Goal: Navigation & Orientation: Find specific page/section

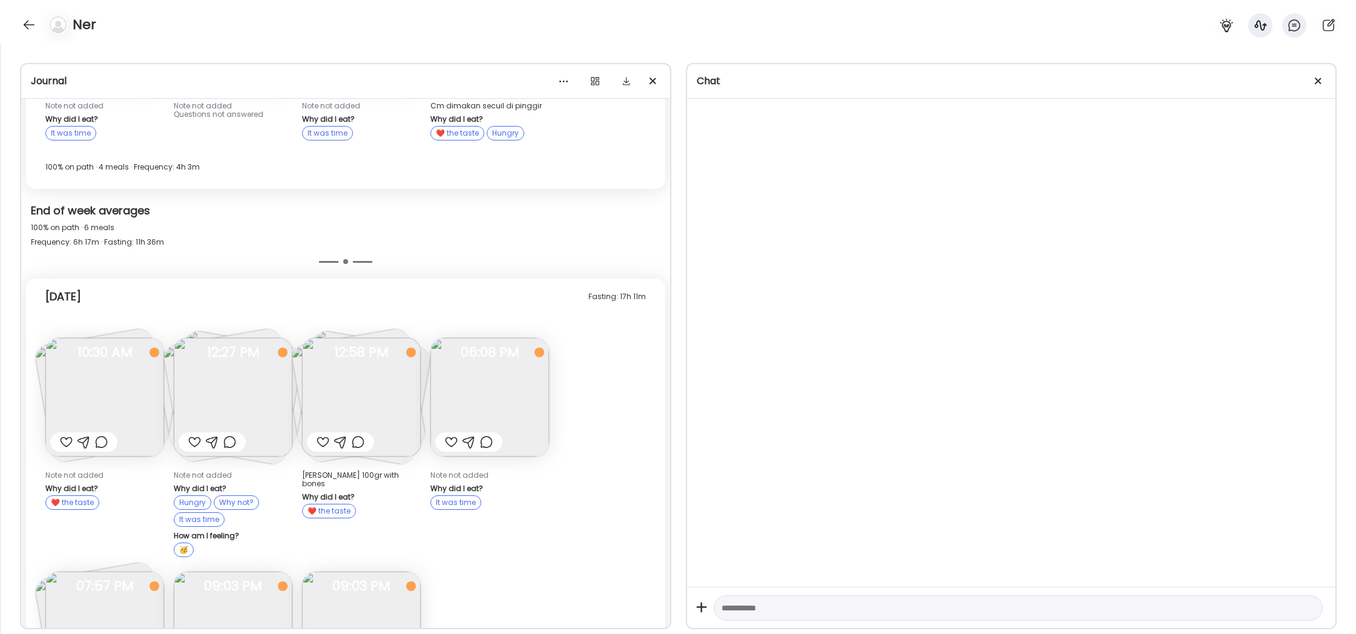
scroll to position [568, 0]
click at [239, 366] on img at bounding box center [233, 401] width 119 height 119
click at [239, 366] on div "Ate Coach Dashboard Wahoo! It’s official Take a moment to set up your Coach Pro…" at bounding box center [678, 317] width 1356 height 634
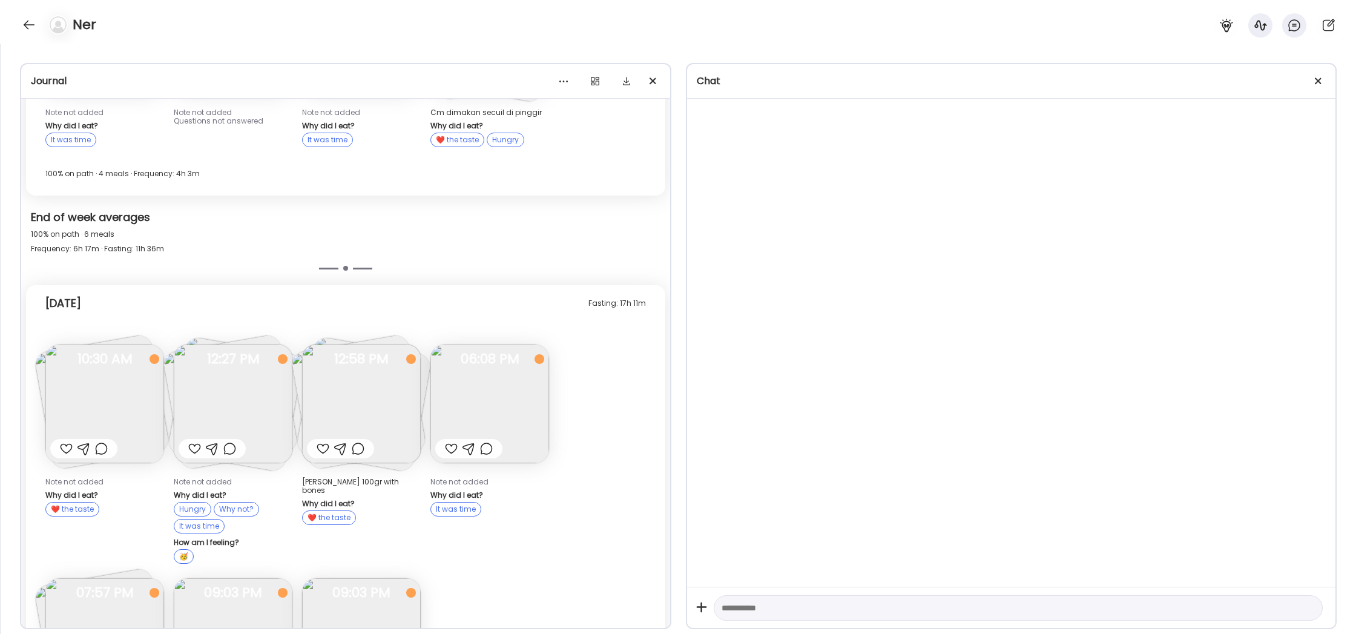
click at [239, 364] on span "12:27 PM" at bounding box center [233, 359] width 119 height 11
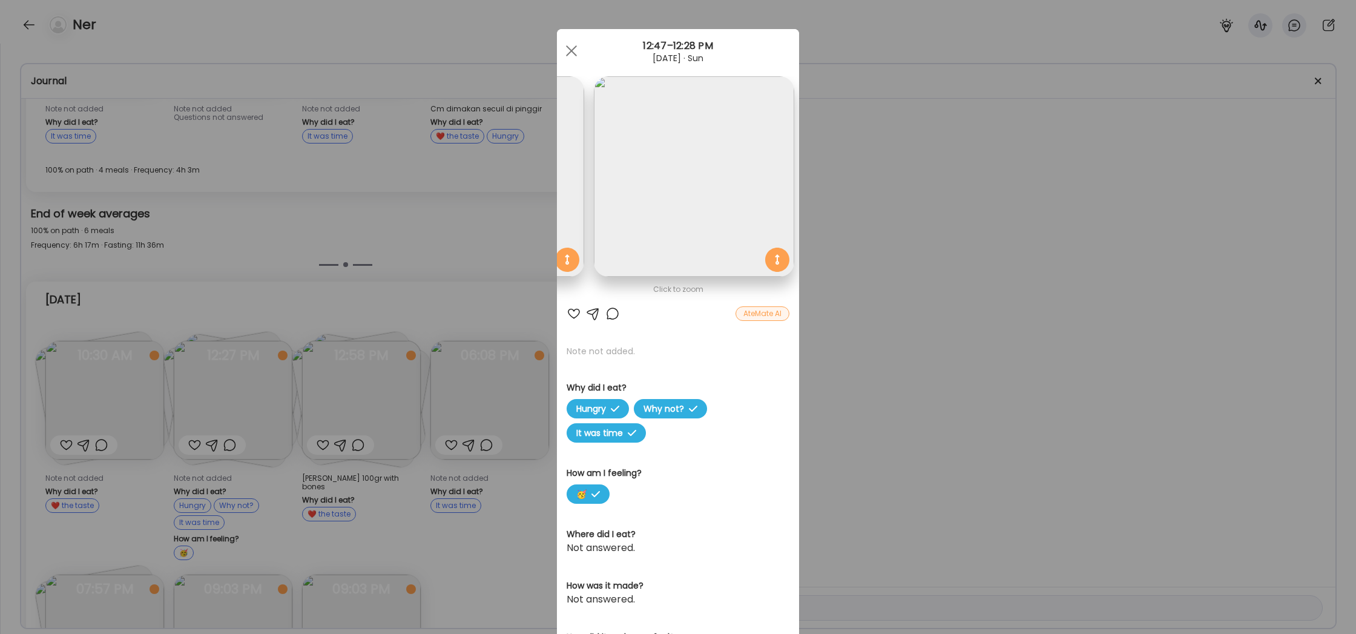
click at [837, 252] on div "Ate Coach Dashboard Wahoo! It’s official Take a moment to set up your Coach Pro…" at bounding box center [678, 317] width 1356 height 634
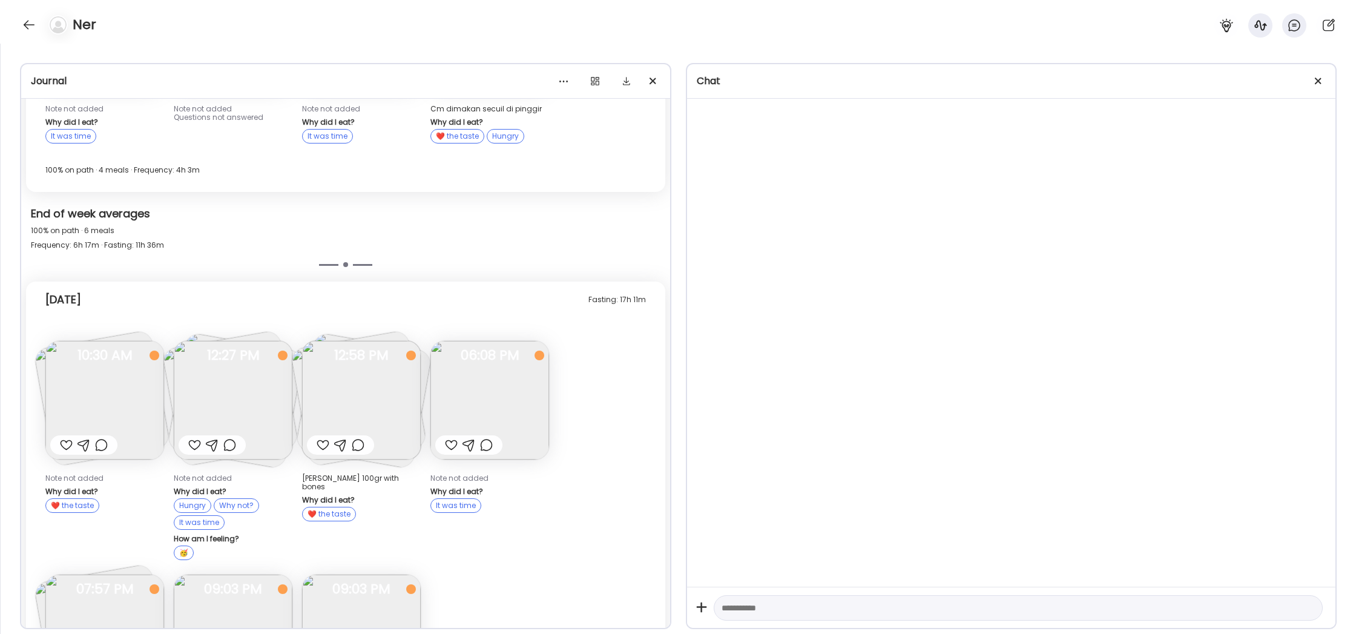
click at [386, 361] on span "12:58 PM" at bounding box center [361, 355] width 119 height 11
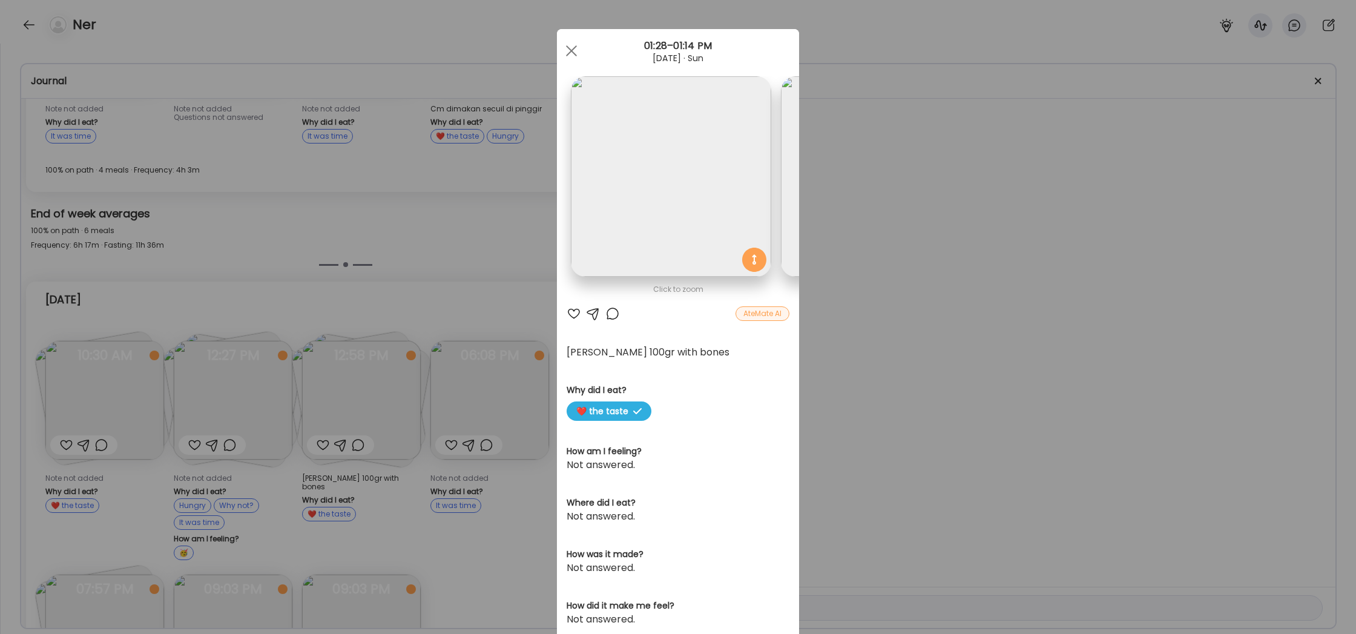
scroll to position [0, 0]
click at [890, 247] on div "Ate Coach Dashboard Wahoo! It’s official Take a moment to set up your Coach Pro…" at bounding box center [678, 317] width 1356 height 634
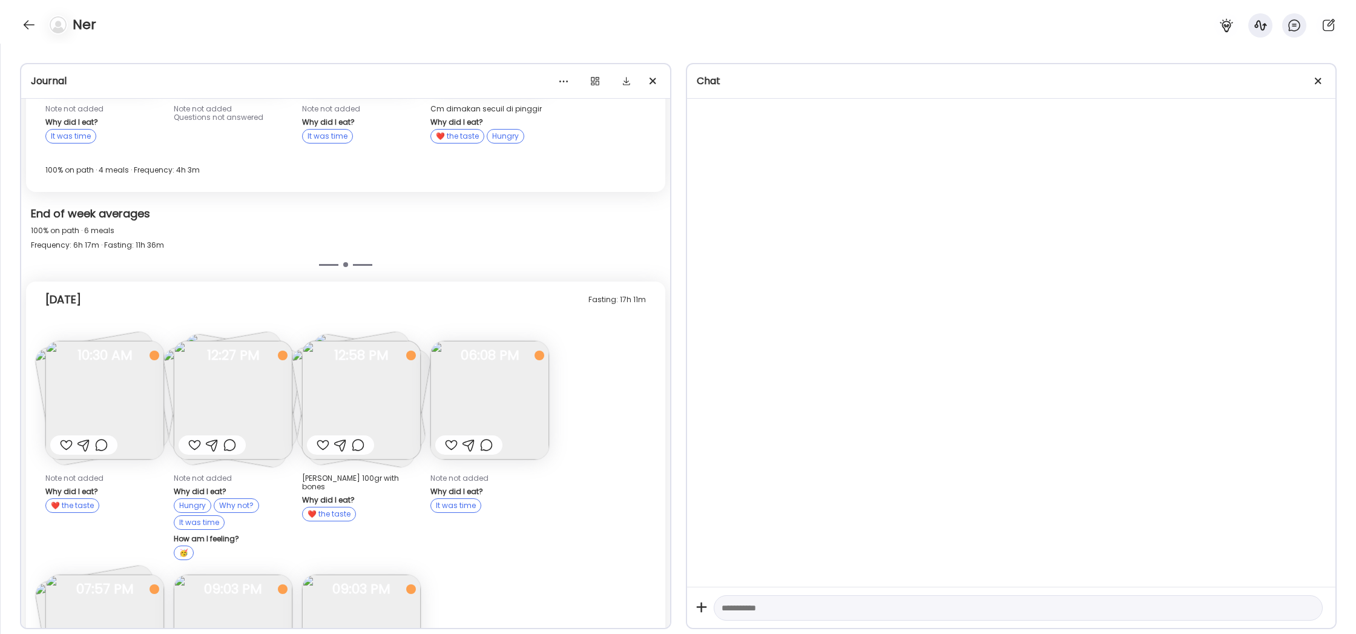
click at [509, 408] on img at bounding box center [489, 400] width 119 height 119
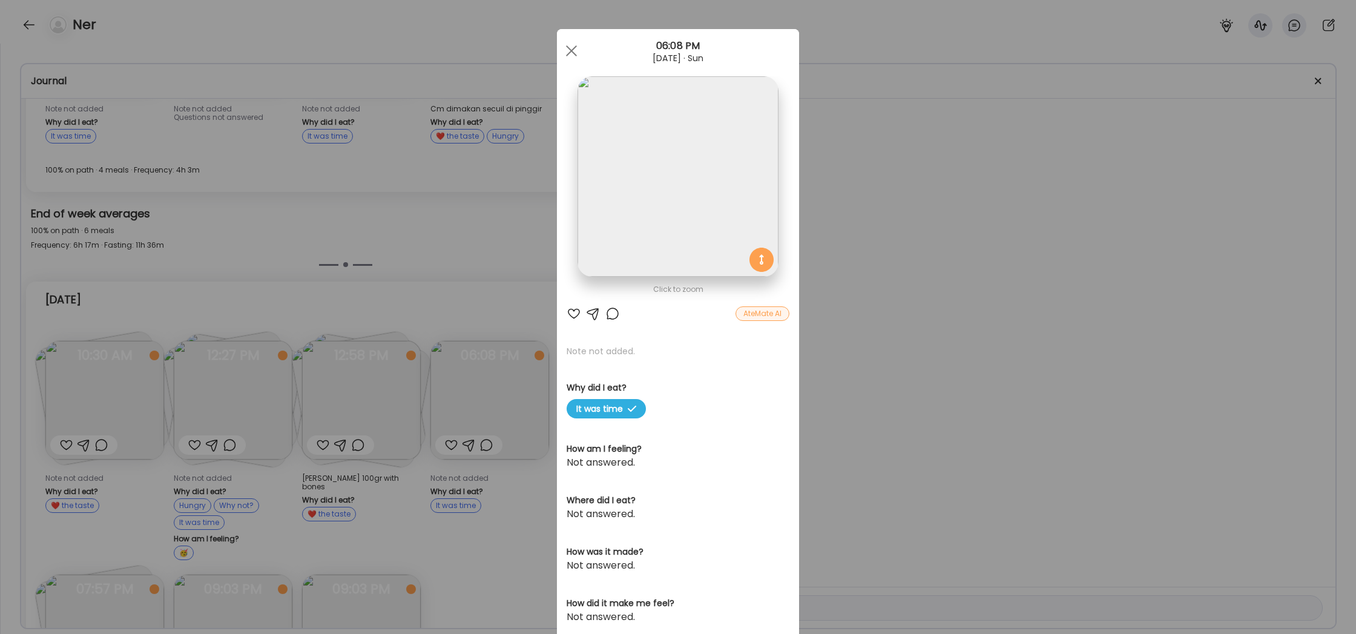
click at [853, 383] on div "Ate Coach Dashboard Wahoo! It’s official Take a moment to set up your Coach Pro…" at bounding box center [678, 317] width 1356 height 634
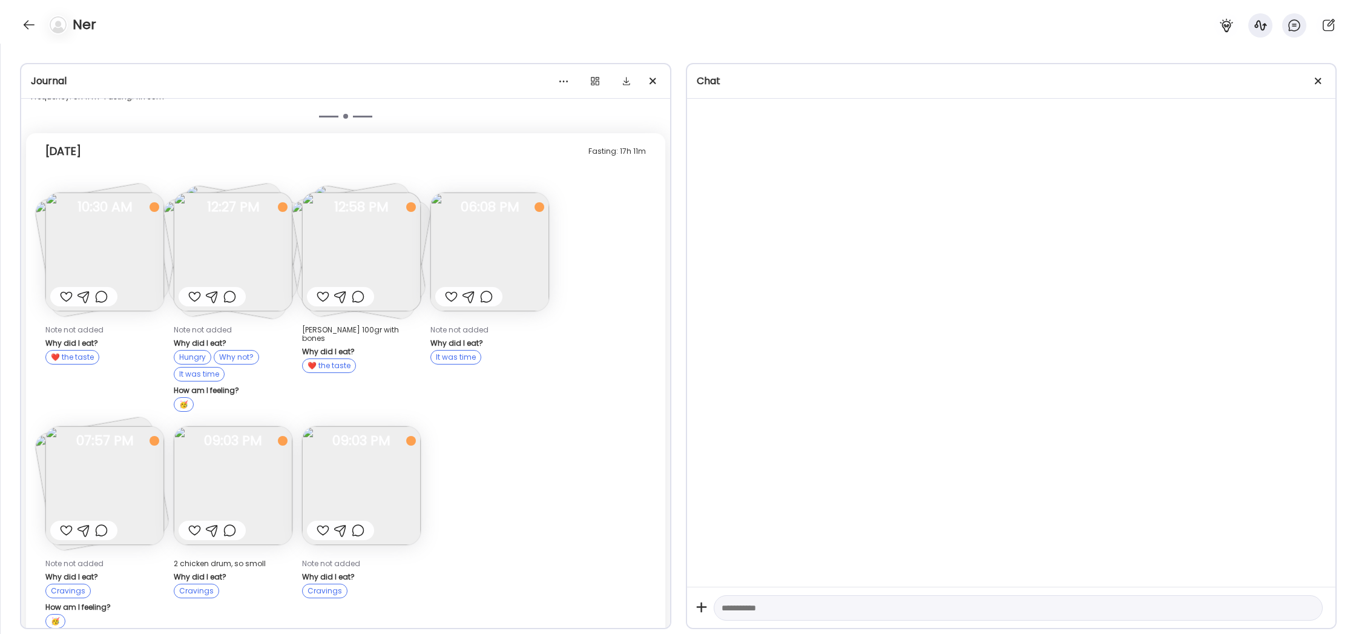
scroll to position [733, 0]
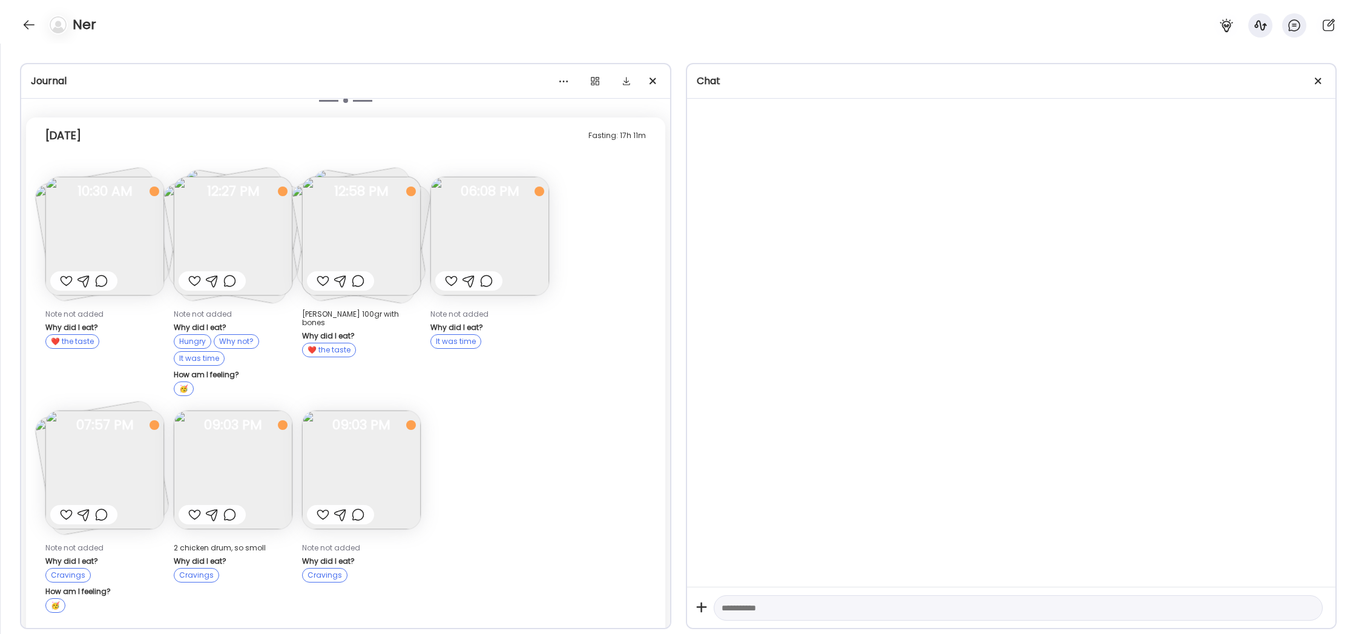
click at [129, 450] on img at bounding box center [104, 469] width 119 height 119
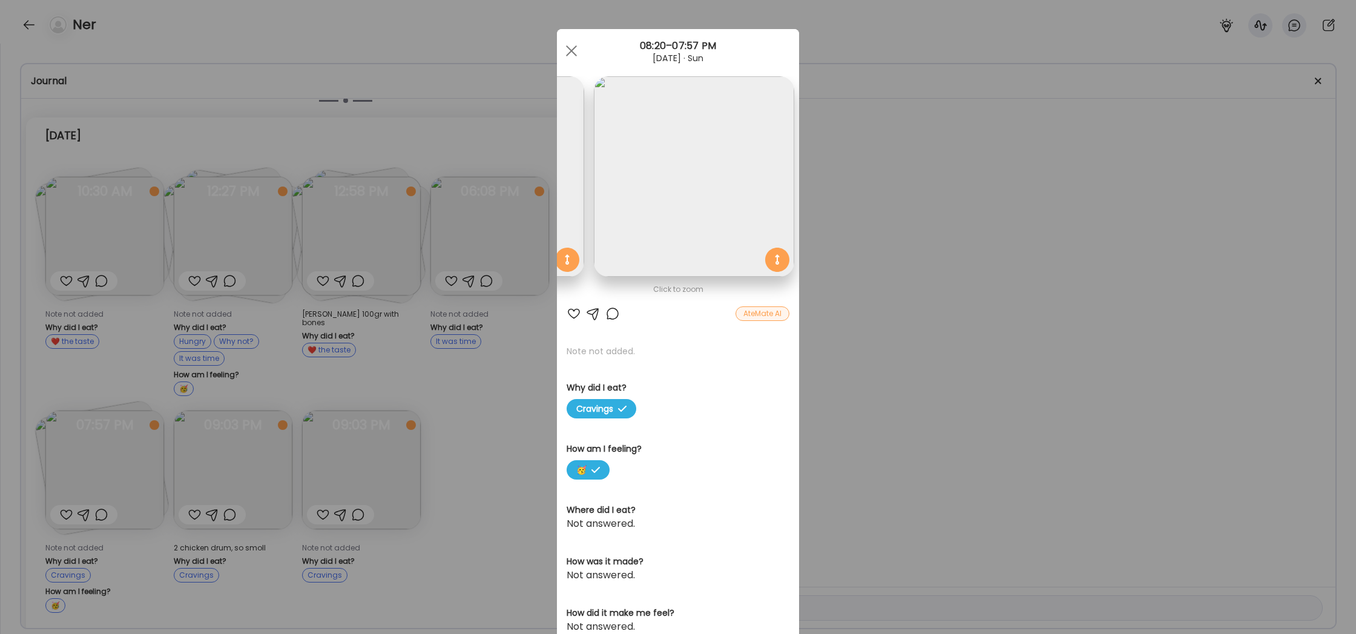
scroll to position [0, 197]
click at [895, 317] on div "Ate Coach Dashboard Wahoo! It’s official Take a moment to set up your Coach Pro…" at bounding box center [678, 317] width 1356 height 634
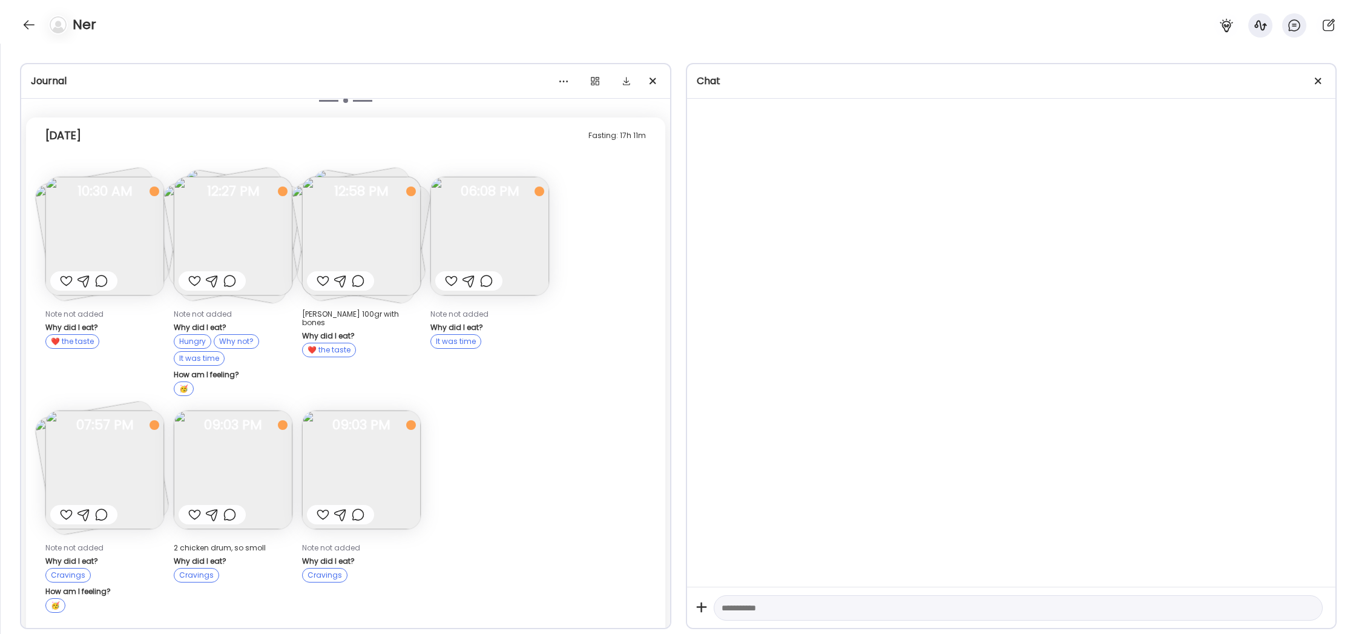
scroll to position [493, 0]
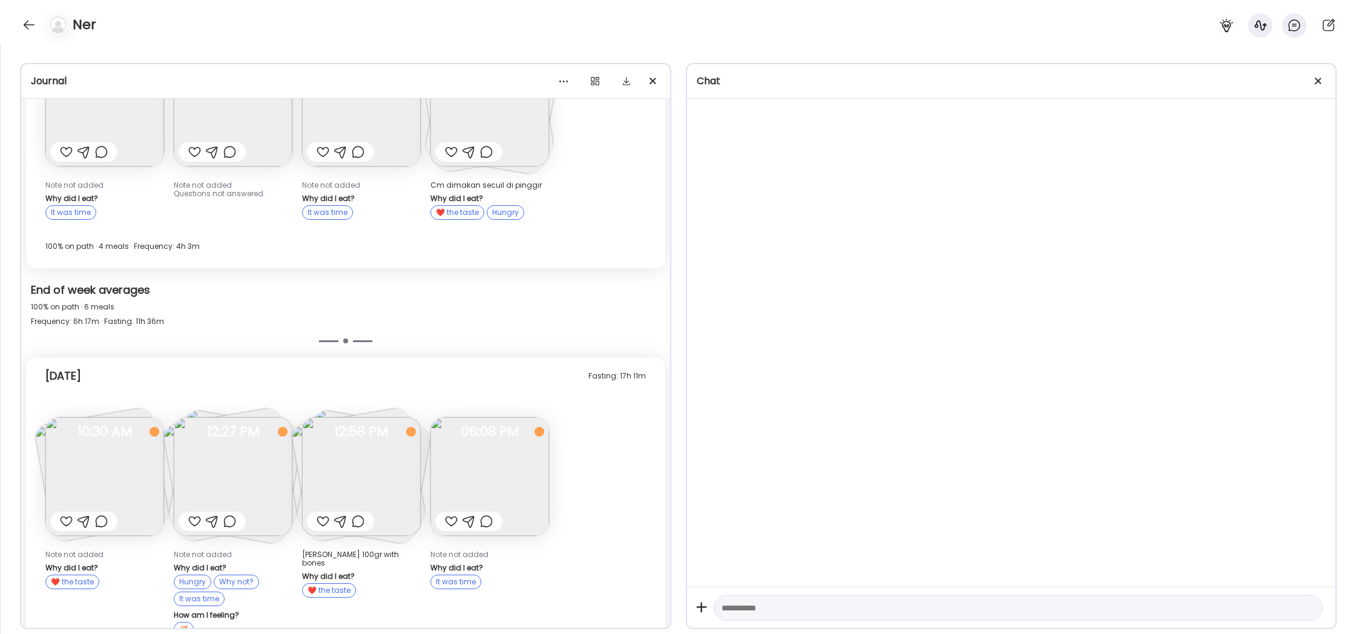
click at [80, 456] on img at bounding box center [104, 476] width 119 height 119
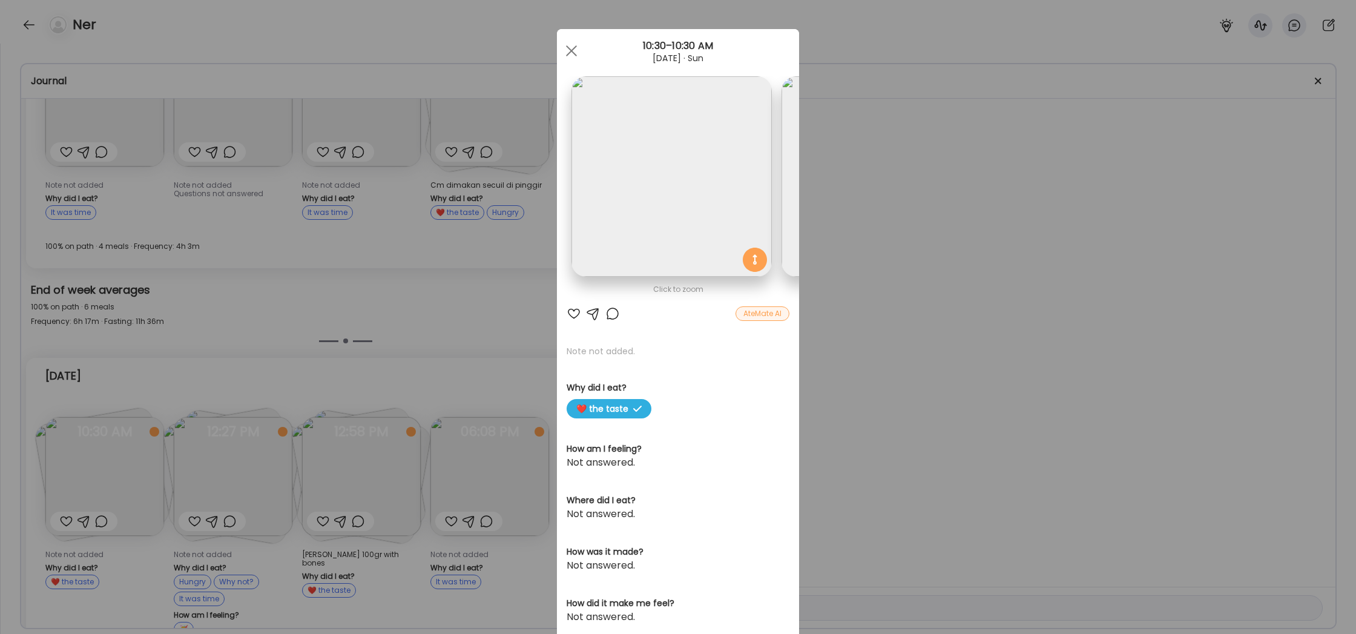
scroll to position [0, 0]
click at [940, 262] on div "Ate Coach Dashboard Wahoo! It’s official Take a moment to set up your Coach Pro…" at bounding box center [678, 317] width 1356 height 634
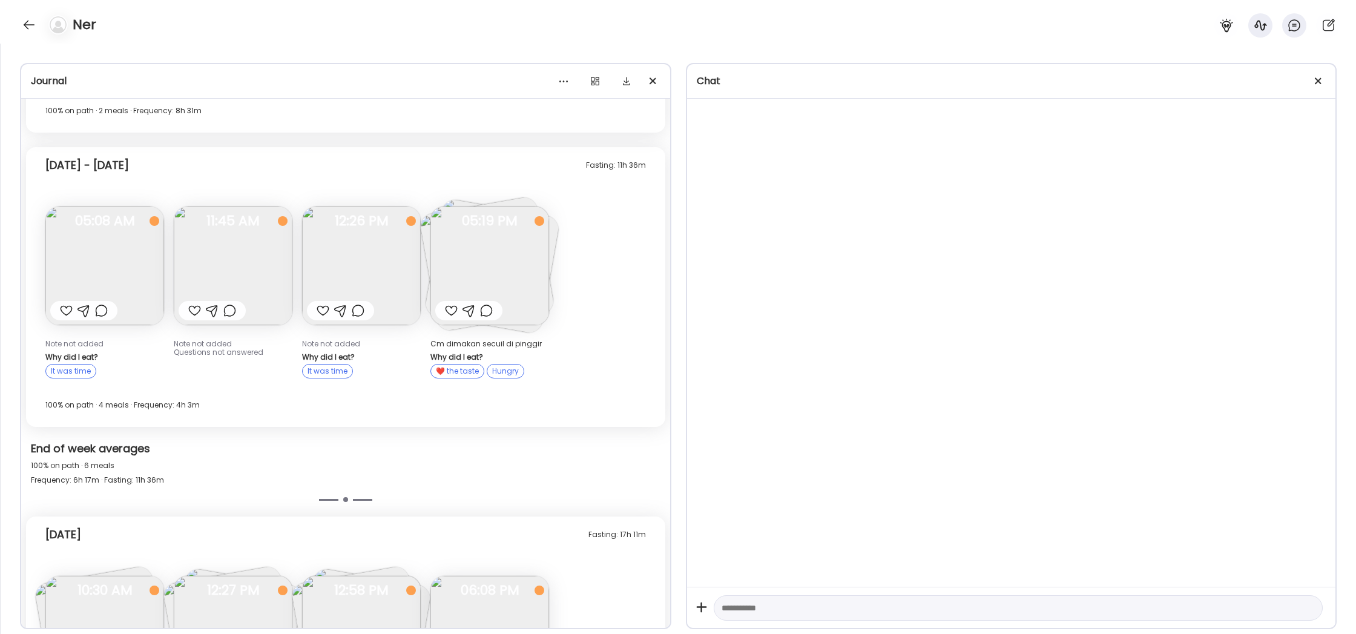
scroll to position [322, 0]
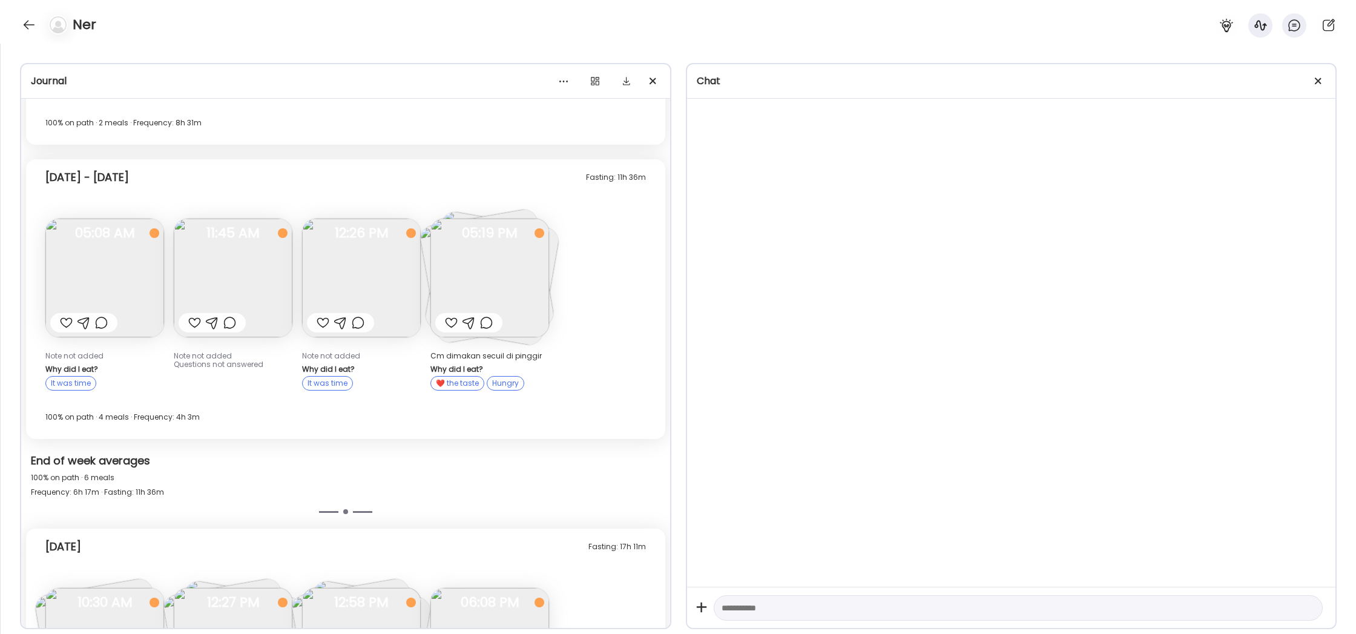
click at [528, 281] on img at bounding box center [489, 278] width 119 height 119
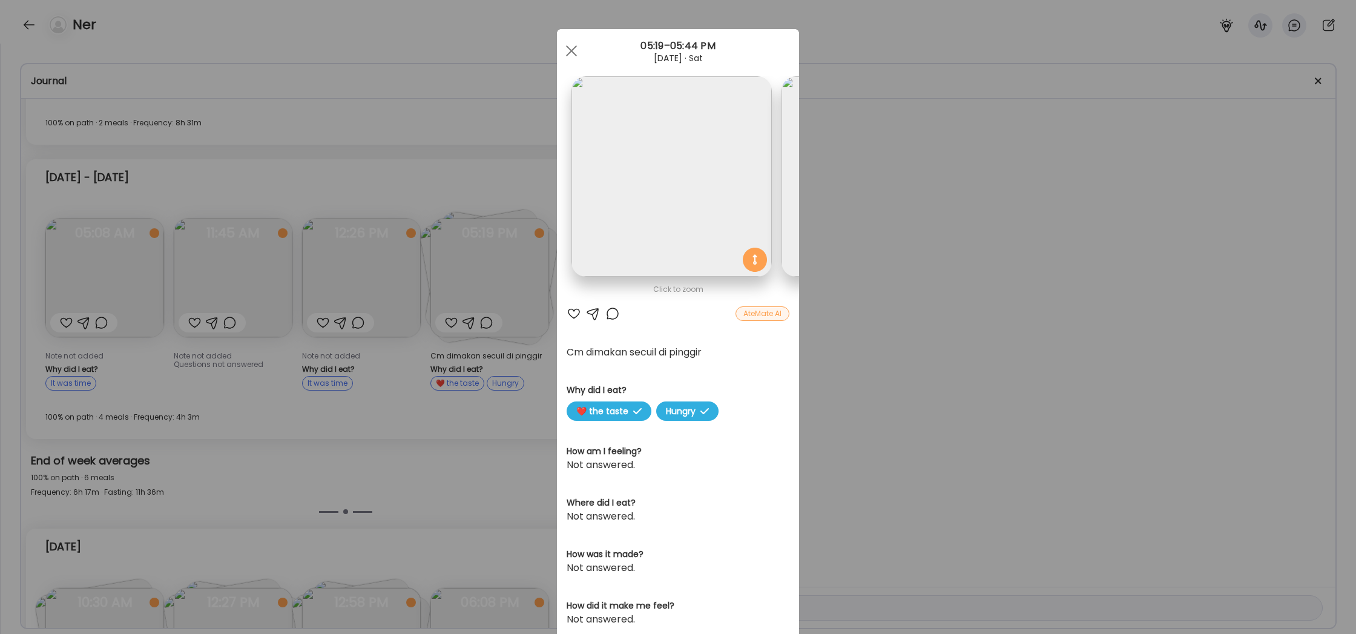
scroll to position [0, 0]
click at [1020, 304] on div "Ate Coach Dashboard Wahoo! It’s official Take a moment to set up your Coach Pro…" at bounding box center [678, 317] width 1356 height 634
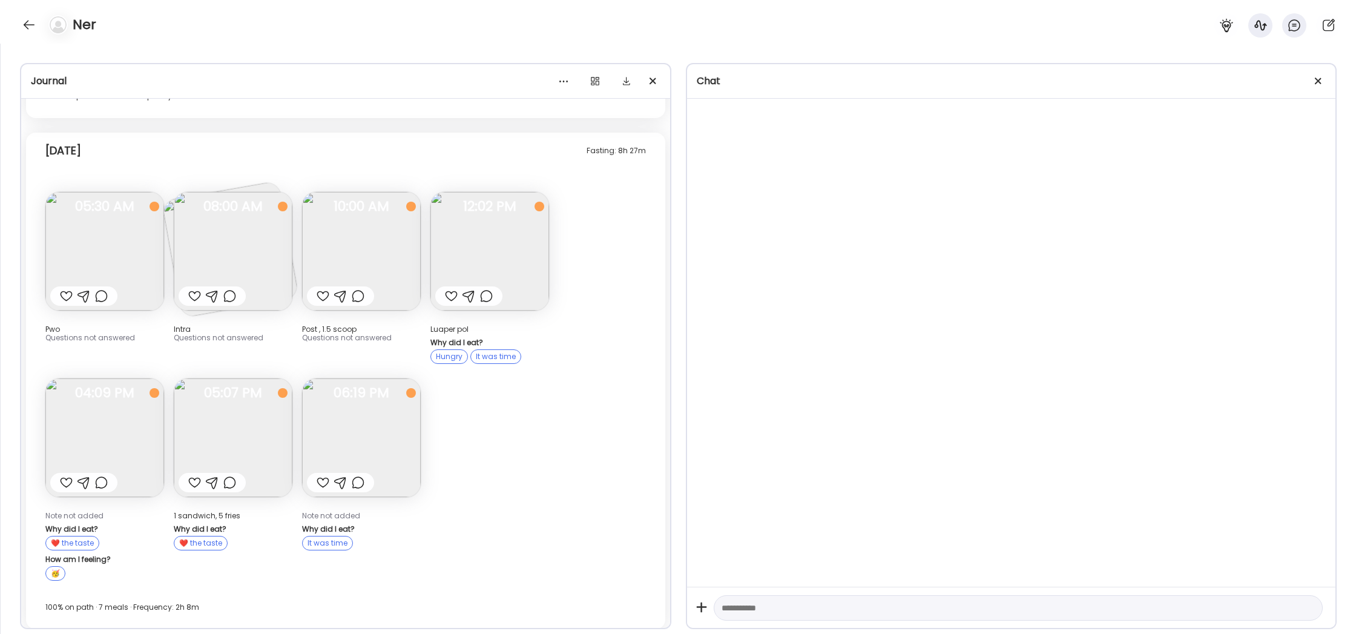
scroll to position [1275, 0]
